Goal: Find specific page/section: Find specific page/section

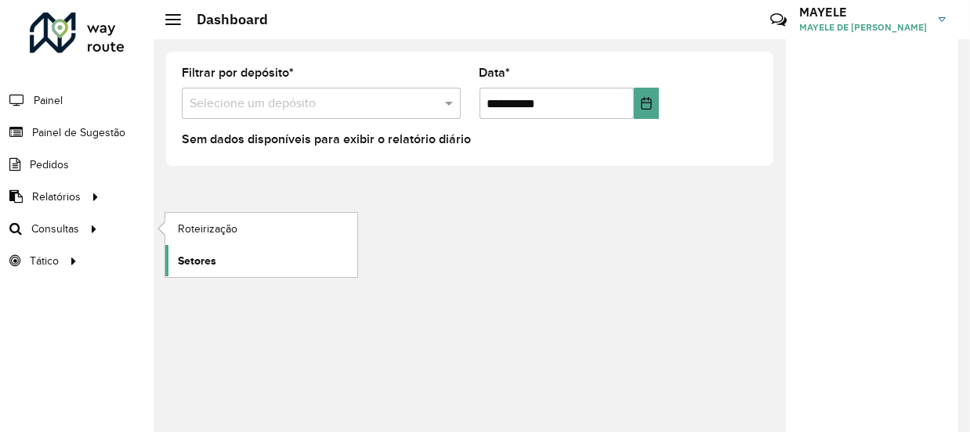
click at [240, 260] on link "Setores" at bounding box center [261, 260] width 192 height 31
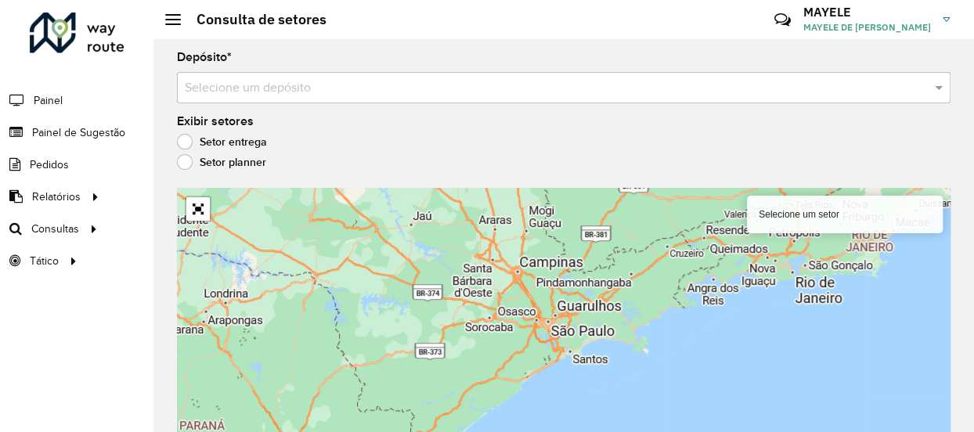
click at [231, 91] on input "text" at bounding box center [548, 88] width 727 height 19
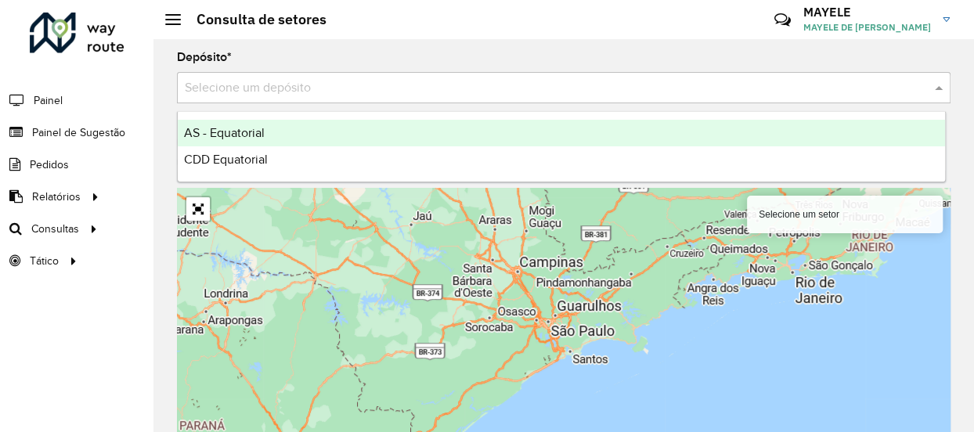
click at [229, 90] on input "text" at bounding box center [548, 88] width 727 height 19
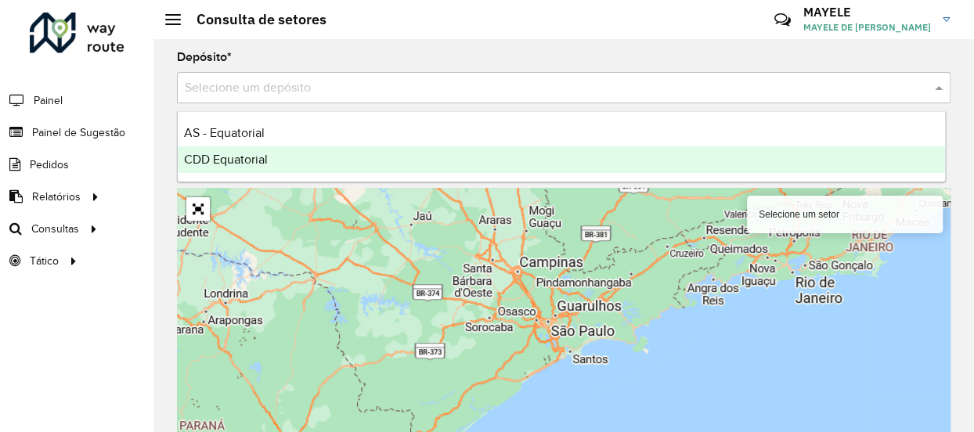
click at [237, 153] on span "CDD Equatorial" at bounding box center [226, 159] width 84 height 13
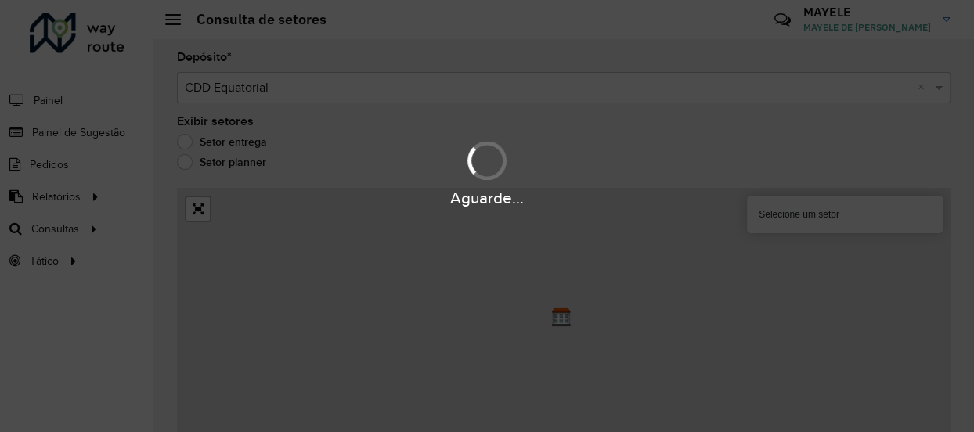
click at [237, 151] on div "Aguarde..." at bounding box center [487, 172] width 974 height 74
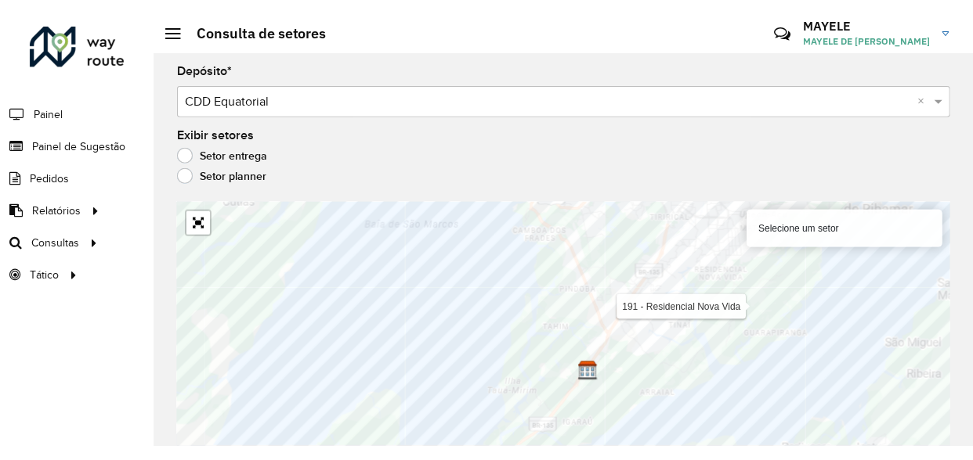
scroll to position [15, 0]
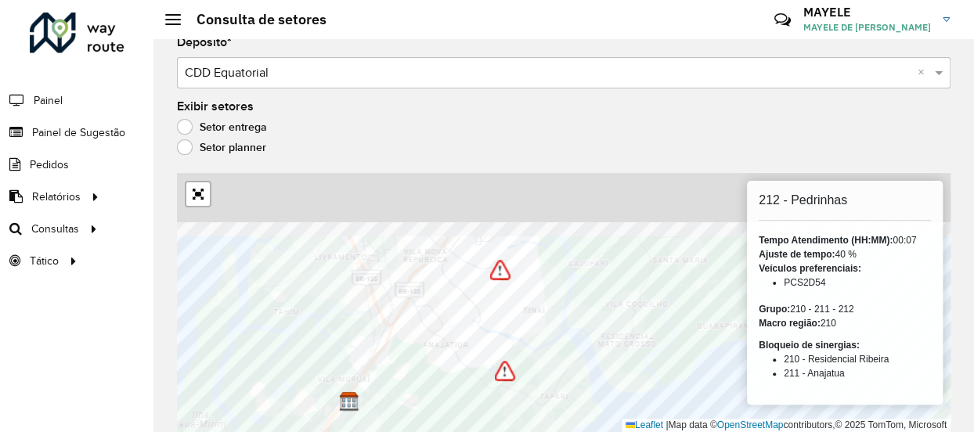
click at [650, 431] on html "Aguarde... Pop-up bloqueado! Seu navegador bloqueou automáticamente a abertura …" at bounding box center [487, 216] width 974 height 432
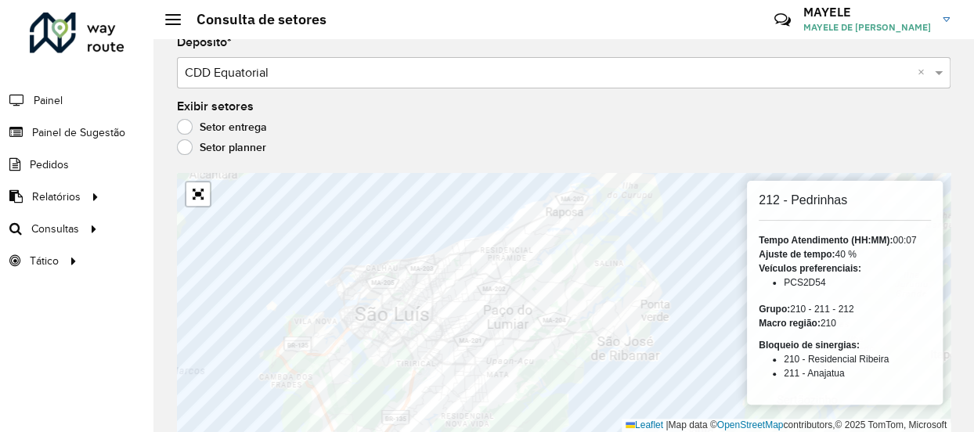
click at [180, 146] on label "Setor planner" at bounding box center [221, 147] width 89 height 16
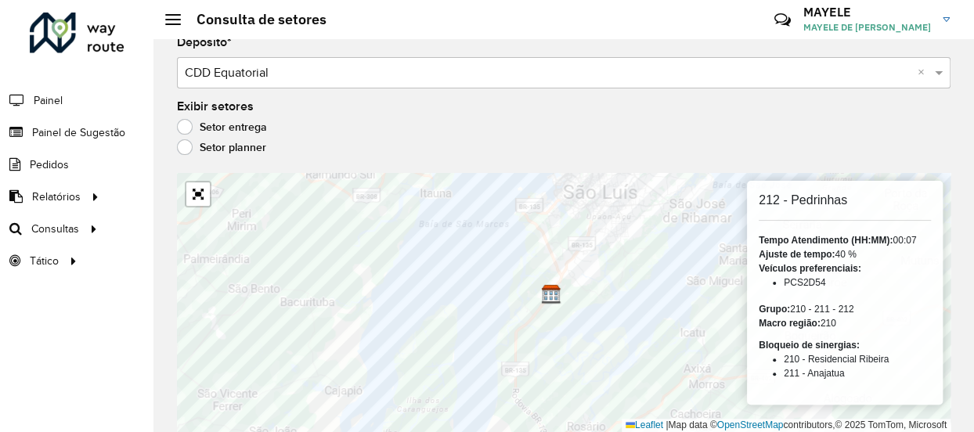
click at [218, 132] on label "Setor entrega" at bounding box center [222, 127] width 90 height 16
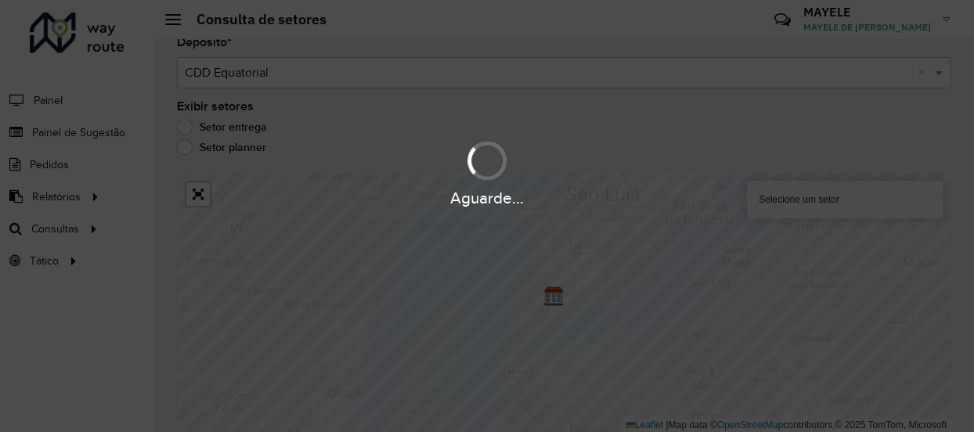
click at [218, 132] on div "Aguarde..." at bounding box center [487, 216] width 974 height 432
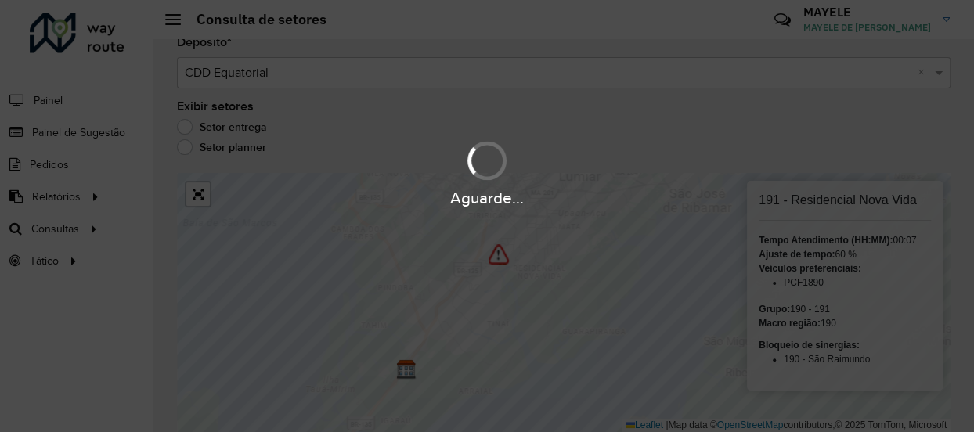
drag, startPoint x: 540, startPoint y: 303, endPoint x: 504, endPoint y: 329, distance: 44.3
click at [504, 329] on div "Aguarde..." at bounding box center [487, 216] width 974 height 432
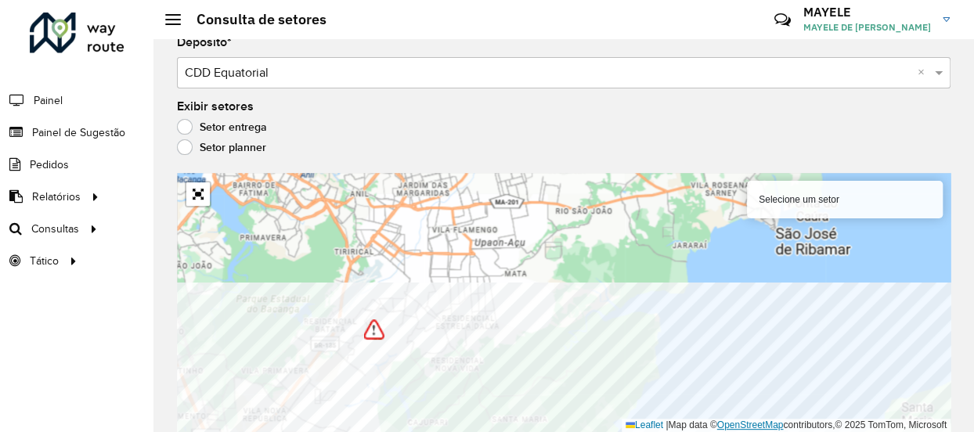
click at [747, 425] on div "Selecione um setor Leaflet | Map data © OpenStreetMap contributors,© 2025 TomTo…" at bounding box center [564, 302] width 774 height 259
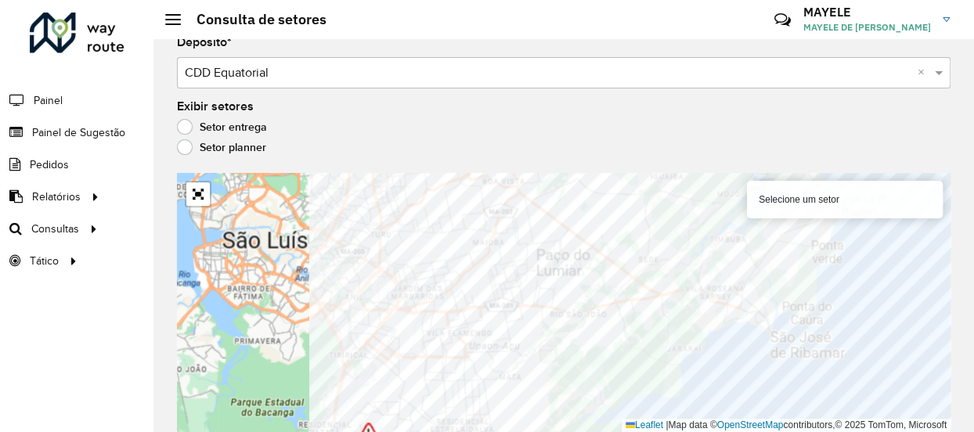
click at [969, 337] on div "Consulta de setores Críticas? Dúvidas? Elogios? Sugestões? Entre em contato con…" at bounding box center [563, 216] width 821 height 432
